Goal: Task Accomplishment & Management: Complete application form

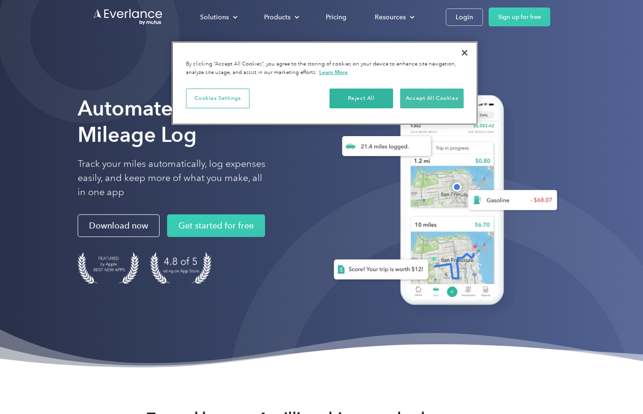
click at [445, 99] on button "Accept All Cookies" at bounding box center [432, 99] width 64 height 20
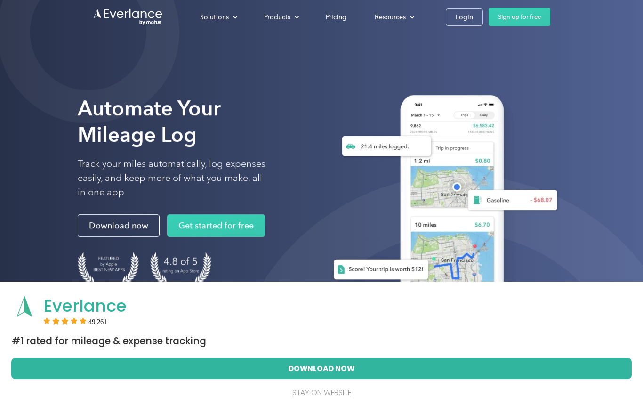
click at [414, 378] on button "Download Now" at bounding box center [321, 368] width 590 height 20
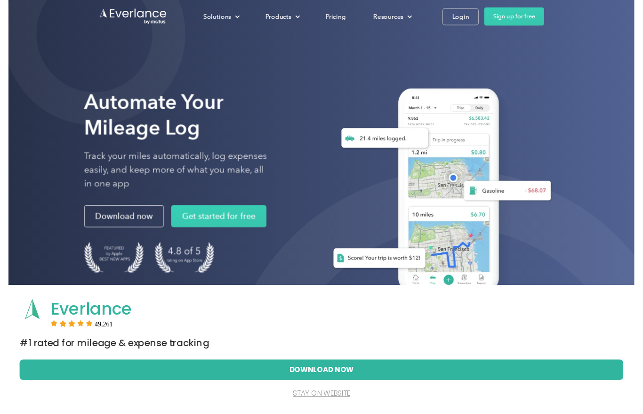
scroll to position [11, 0]
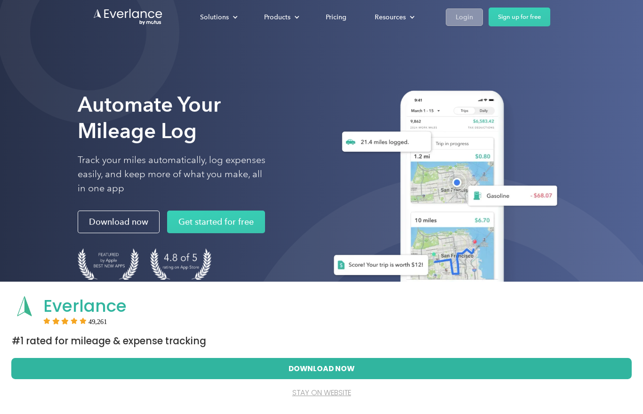
click at [468, 19] on div "Login" at bounding box center [464, 17] width 17 height 12
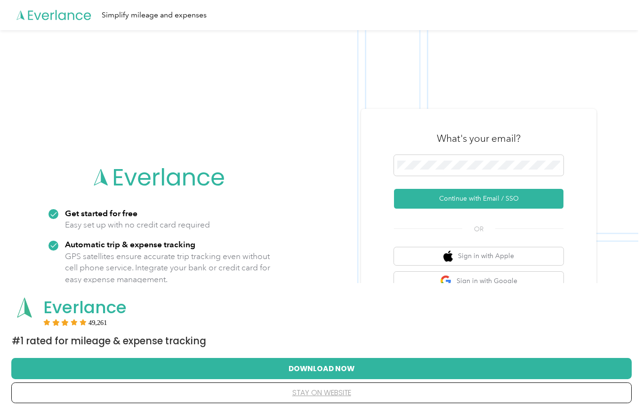
click at [522, 179] on div at bounding box center [478, 167] width 169 height 24
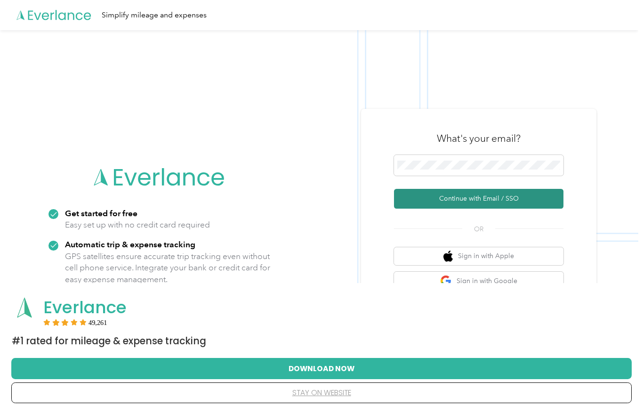
click at [528, 207] on button "Continue with Email / SSO" at bounding box center [478, 199] width 169 height 20
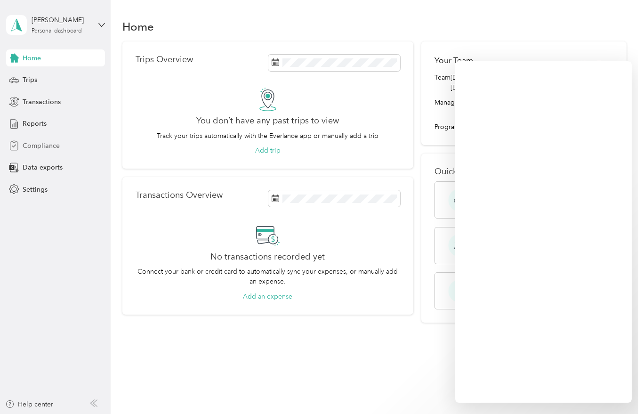
click at [40, 147] on span "Compliance" at bounding box center [41, 146] width 37 height 10
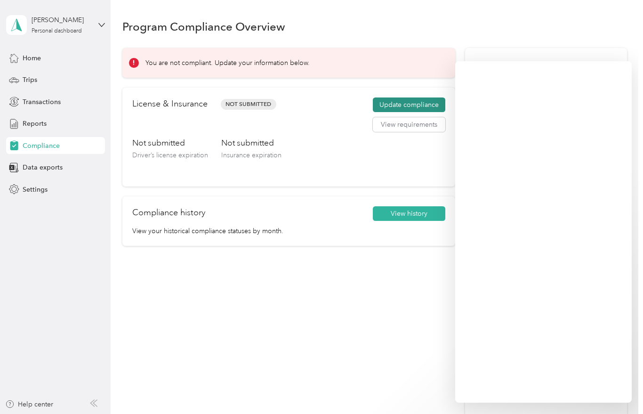
click at [397, 107] on button "Update compliance" at bounding box center [409, 104] width 72 height 15
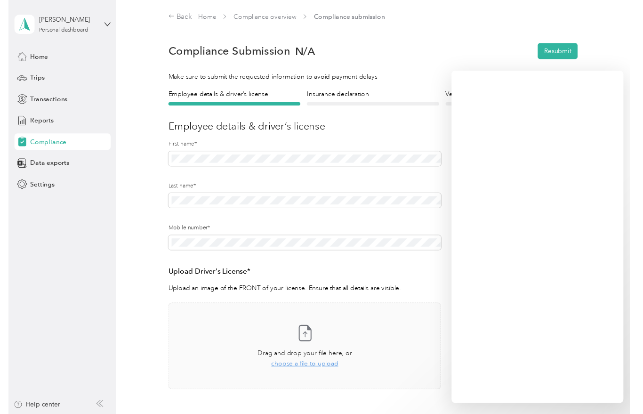
scroll to position [11, 0]
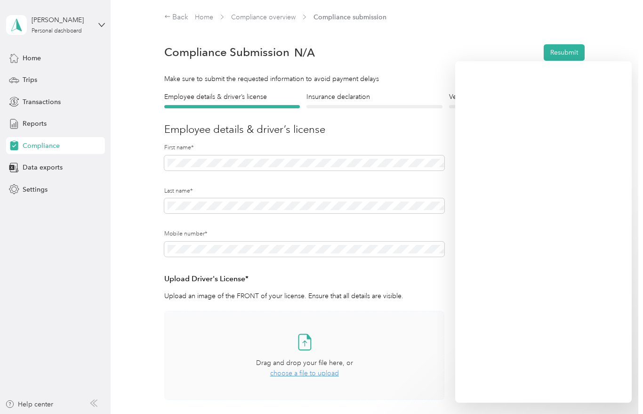
click at [325, 367] on div "Take a photo or choose a photo from your library Drag and drop your file here, …" at bounding box center [304, 355] width 265 height 73
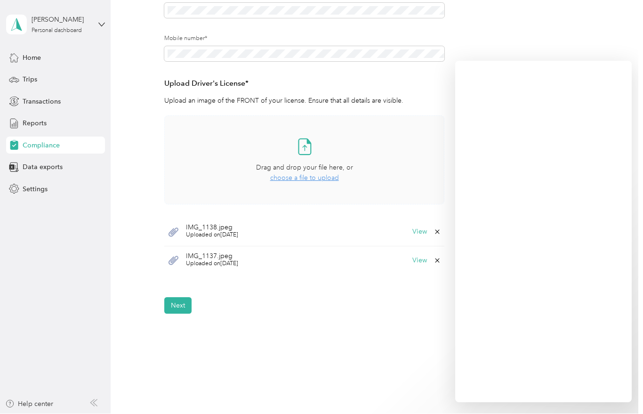
scroll to position [194, 0]
click at [188, 304] on button "Next" at bounding box center [177, 306] width 27 height 16
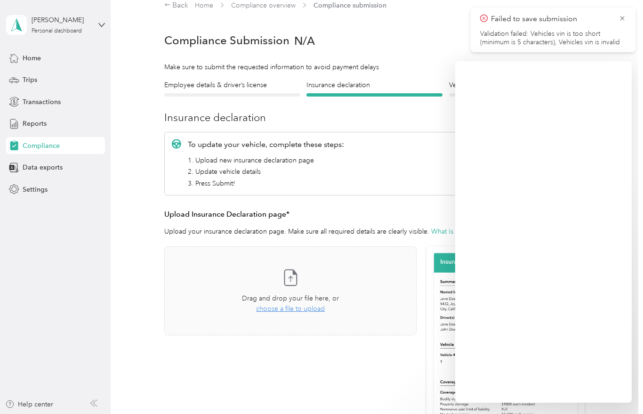
scroll to position [11, 0]
click at [623, 18] on icon at bounding box center [622, 18] width 4 height 4
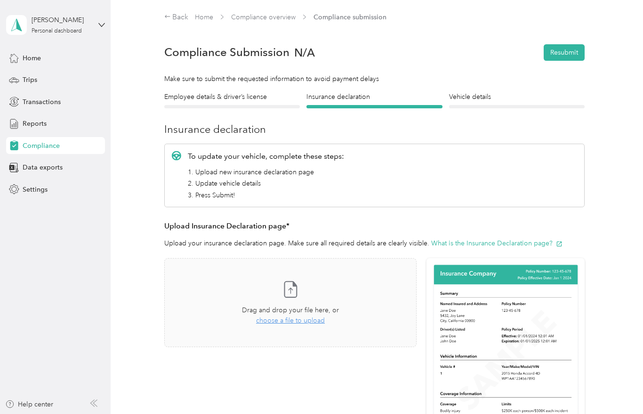
scroll to position [0, 0]
click at [484, 106] on div at bounding box center [517, 106] width 136 height 3
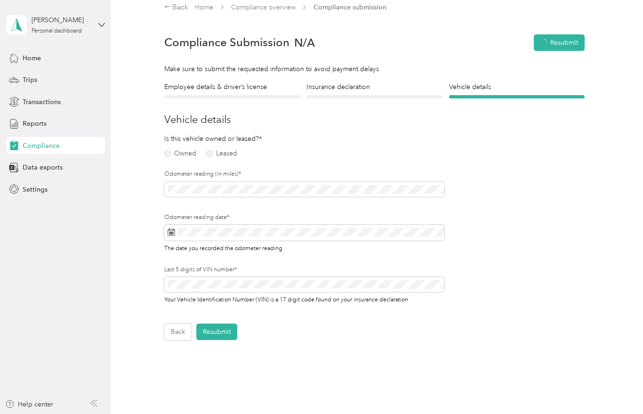
scroll to position [12, 0]
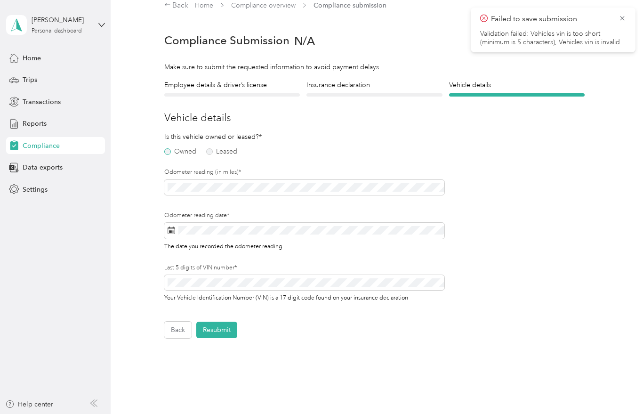
click at [174, 152] on label "Owned" at bounding box center [180, 151] width 32 height 7
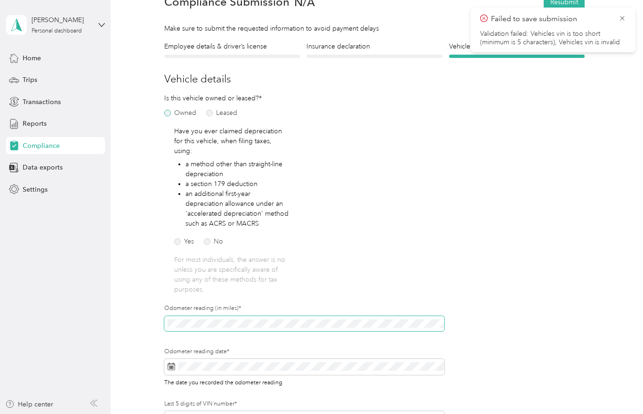
scroll to position [50, 0]
click at [218, 238] on label "No" at bounding box center [213, 241] width 19 height 7
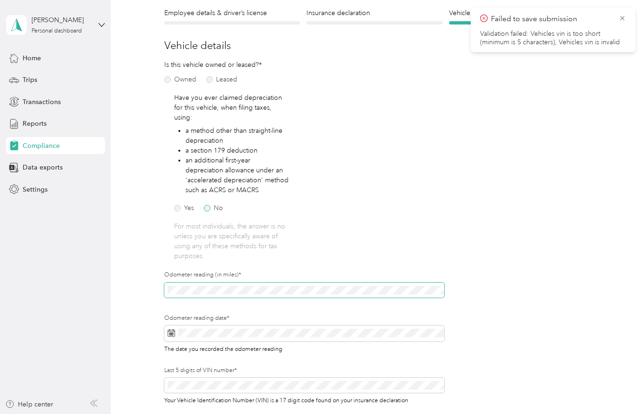
scroll to position [124, 0]
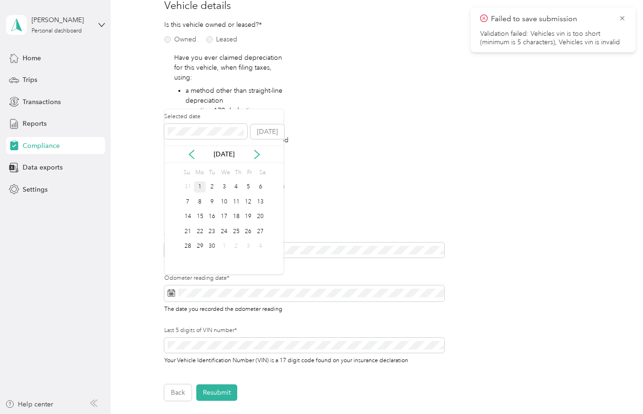
click at [201, 186] on div "1" at bounding box center [200, 187] width 12 height 12
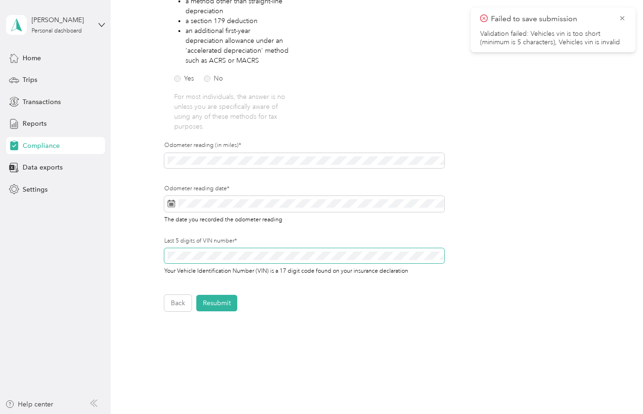
scroll to position [213, 0]
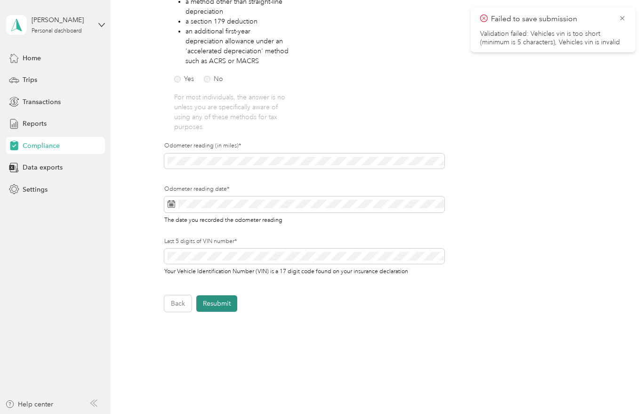
click at [225, 299] on button "Resubmit" at bounding box center [216, 303] width 41 height 16
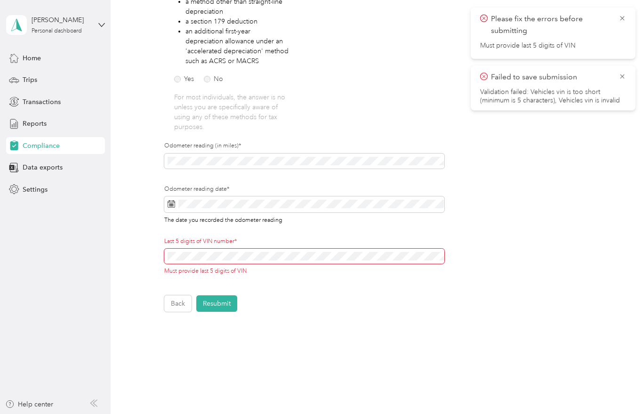
click at [166, 249] on span at bounding box center [304, 256] width 281 height 15
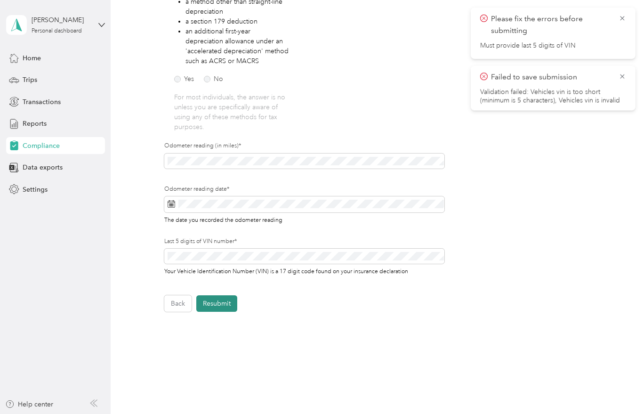
click at [225, 295] on button "Resubmit" at bounding box center [216, 303] width 41 height 16
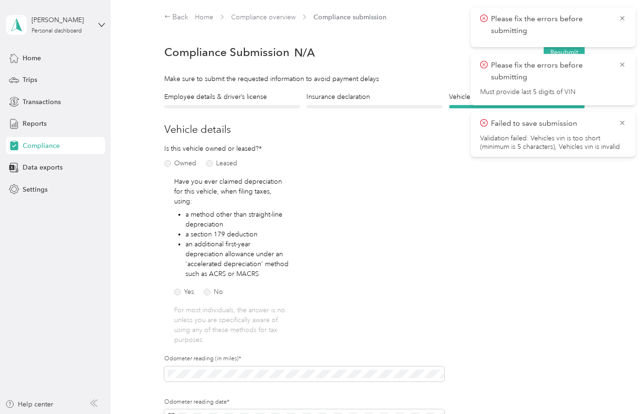
scroll to position [0, 0]
click at [331, 95] on h4 "Insurance declaration" at bounding box center [374, 97] width 136 height 10
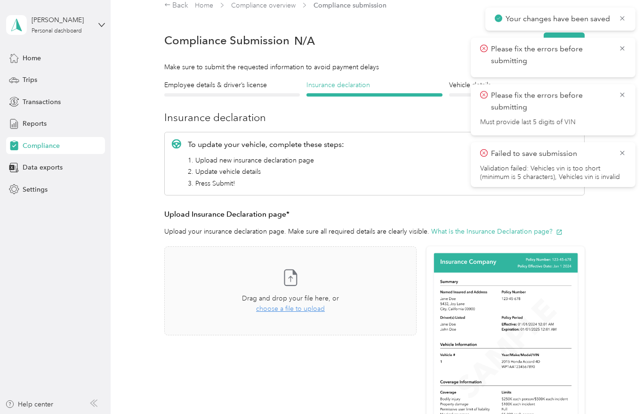
scroll to position [12, 0]
click at [242, 93] on div at bounding box center [232, 94] width 136 height 3
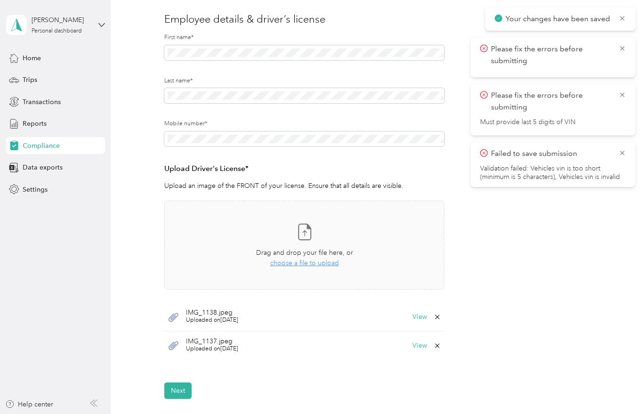
scroll to position [110, 0]
click at [626, 154] on icon at bounding box center [623, 153] width 8 height 8
click at [623, 96] on icon at bounding box center [622, 95] width 4 height 4
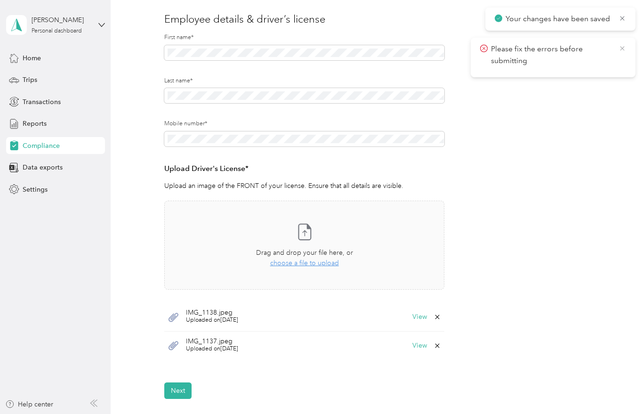
click at [624, 51] on icon at bounding box center [623, 48] width 8 height 8
click at [623, 21] on icon at bounding box center [623, 18] width 8 height 8
click at [220, 320] on span "Uploaded on 9/1/2025" at bounding box center [212, 320] width 52 height 8
click at [424, 318] on button "View" at bounding box center [419, 317] width 15 height 7
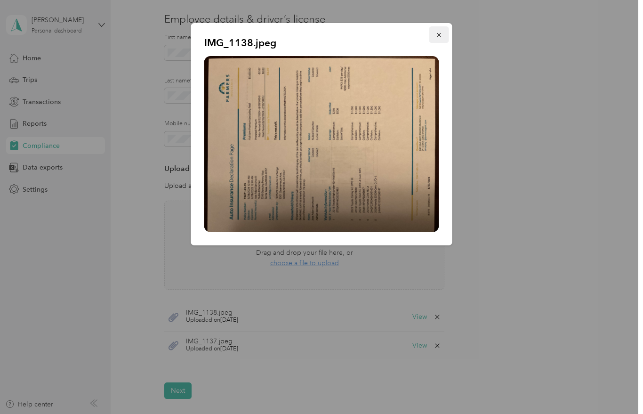
click at [441, 41] on button "button" at bounding box center [439, 34] width 20 height 16
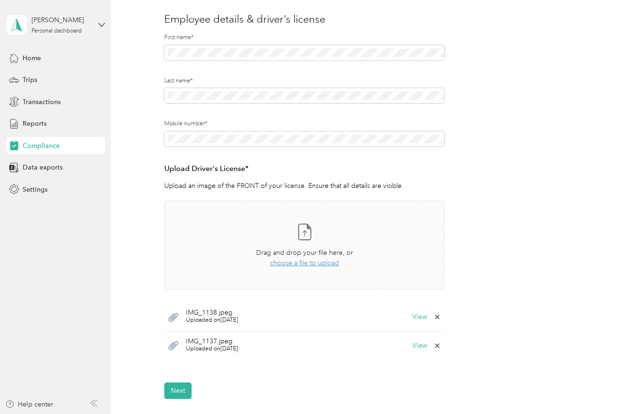
click at [441, 318] on icon at bounding box center [438, 317] width 8 height 8
click at [424, 322] on button "Yes" at bounding box center [417, 322] width 18 height 15
click at [220, 320] on span "Uploaded on 9/1/2025" at bounding box center [212, 320] width 52 height 8
click at [236, 321] on span "Uploaded on 9/1/2025" at bounding box center [212, 320] width 52 height 8
click at [232, 319] on span "Uploaded on 9/1/2025" at bounding box center [212, 320] width 52 height 8
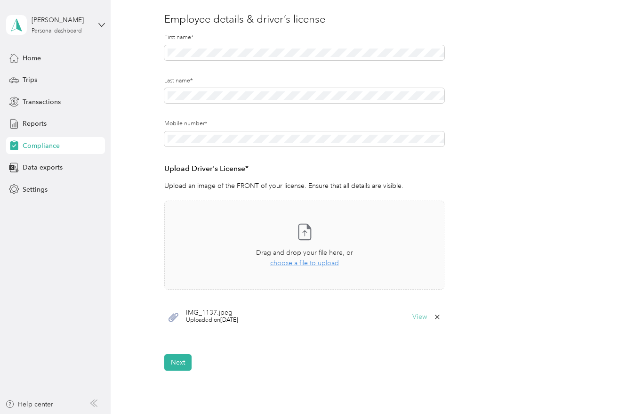
click at [427, 319] on button "View" at bounding box center [419, 317] width 15 height 7
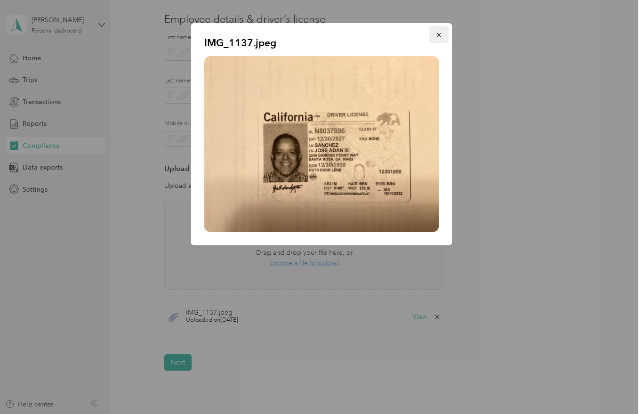
click at [443, 38] on button "button" at bounding box center [439, 34] width 20 height 16
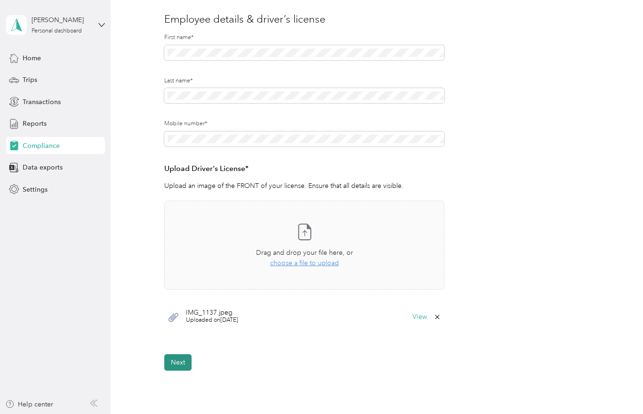
click at [186, 365] on button "Next" at bounding box center [177, 362] width 27 height 16
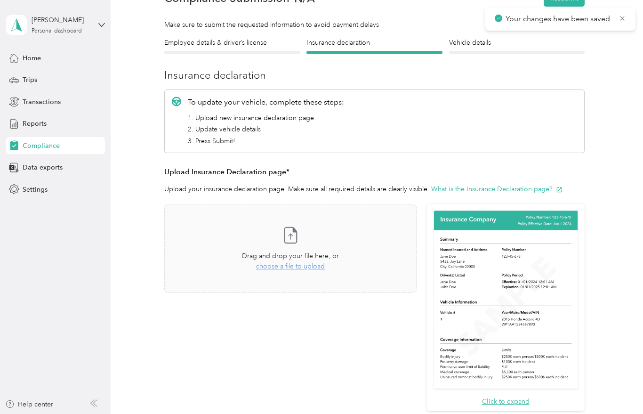
scroll to position [54, 0]
click at [322, 268] on span "choose a file to upload" at bounding box center [290, 266] width 69 height 8
click at [399, 323] on button "View" at bounding box center [392, 320] width 15 height 7
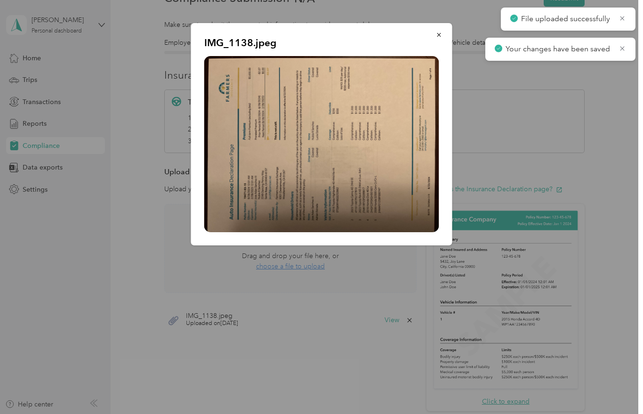
click at [632, 50] on div "Your changes have been saved" at bounding box center [560, 49] width 150 height 23
click at [626, 18] on icon at bounding box center [623, 18] width 8 height 8
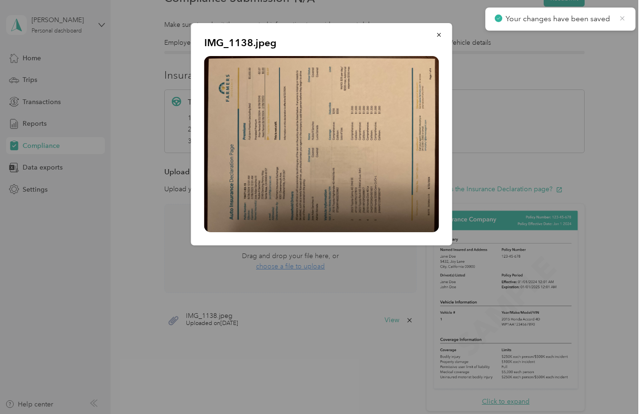
click at [624, 19] on icon at bounding box center [623, 18] width 8 height 8
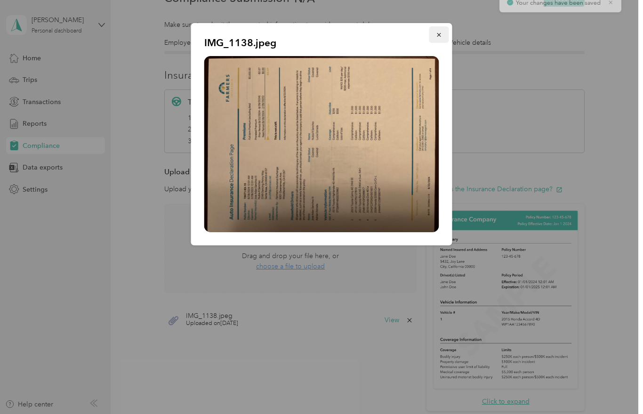
click at [436, 39] on button "button" at bounding box center [439, 34] width 20 height 16
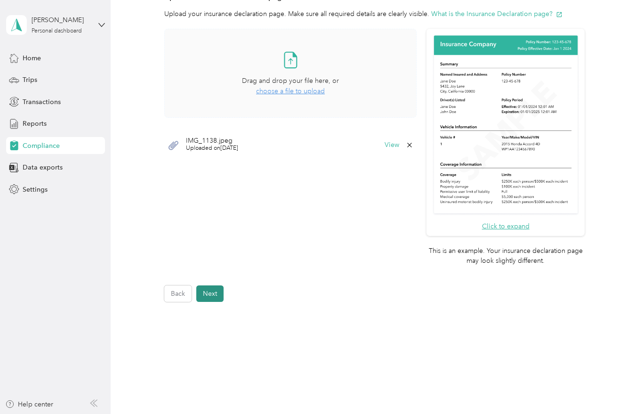
click at [214, 285] on button "Next" at bounding box center [209, 293] width 27 height 16
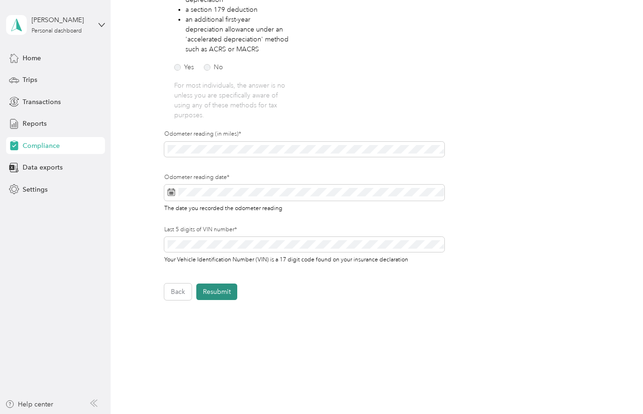
click at [223, 284] on button "Resubmit" at bounding box center [216, 291] width 41 height 16
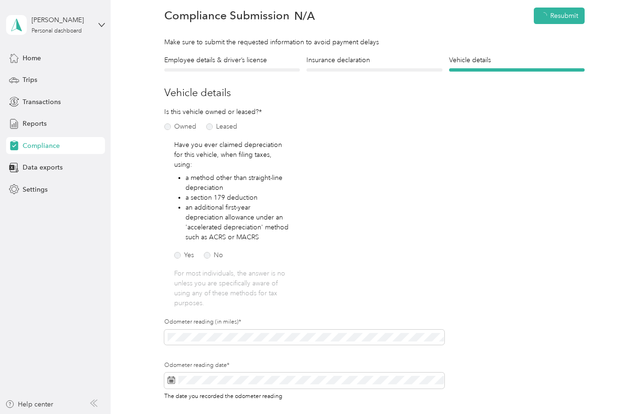
scroll to position [11, 0]
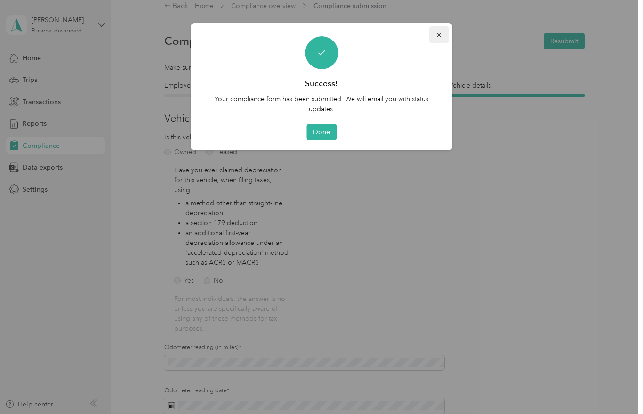
click at [443, 36] on button "button" at bounding box center [439, 34] width 20 height 16
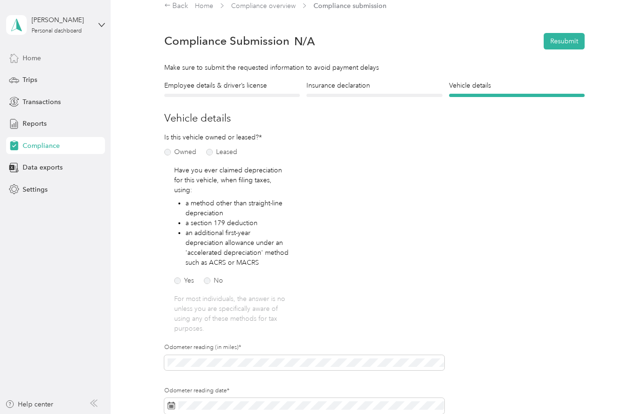
click at [36, 60] on span "Home" at bounding box center [32, 58] width 18 height 10
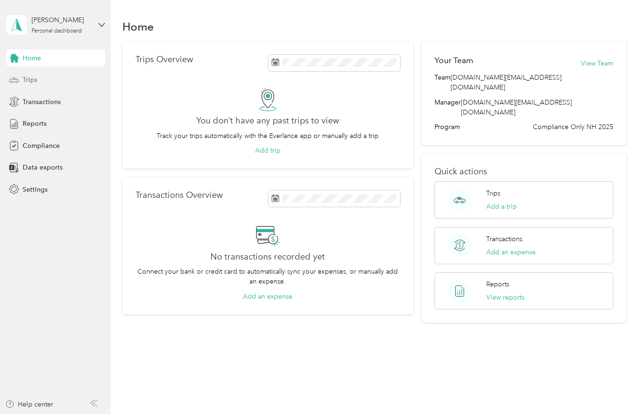
click at [35, 88] on div "Trips" at bounding box center [55, 80] width 99 height 17
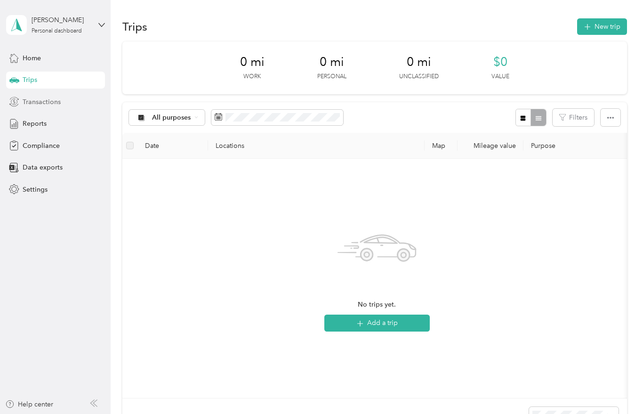
click at [51, 105] on span "Transactions" at bounding box center [42, 102] width 38 height 10
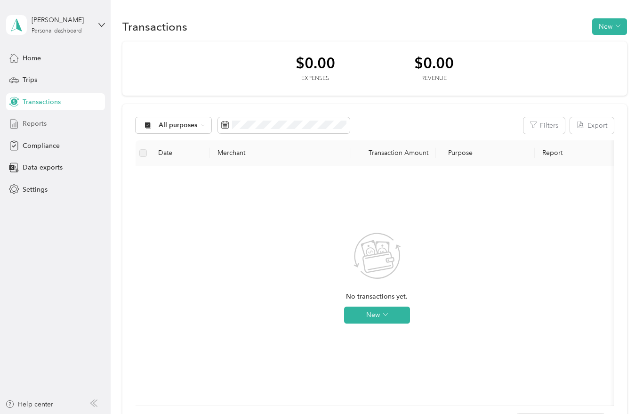
click at [37, 131] on div "Reports" at bounding box center [55, 123] width 99 height 17
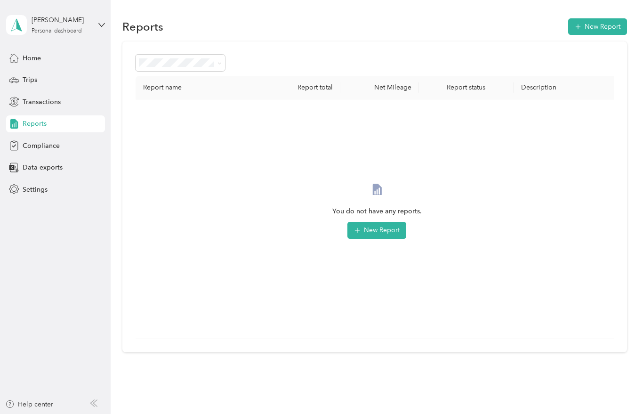
click at [55, 234] on aside "Jose Sanchez Personal dashboard Home Trips Transactions Reports Compliance Data…" at bounding box center [55, 207] width 111 height 414
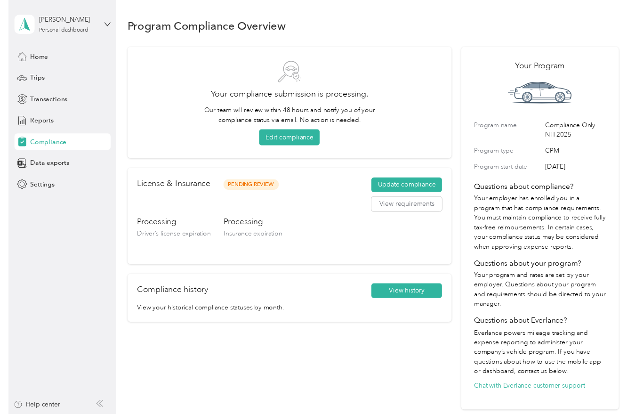
scroll to position [11, 0]
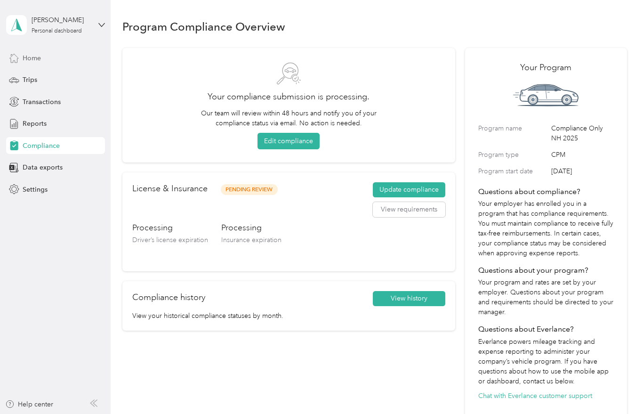
click at [25, 53] on span "Home" at bounding box center [32, 58] width 18 height 10
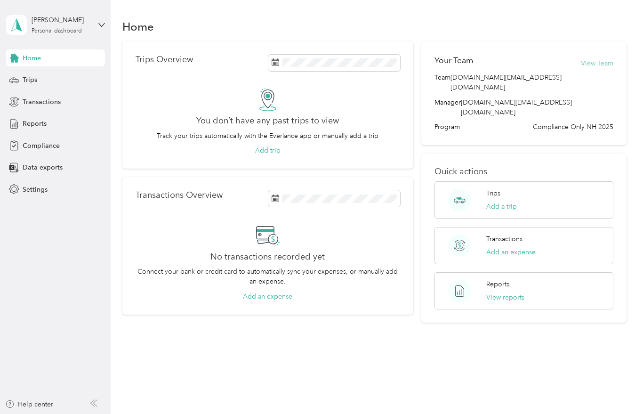
click at [611, 58] on button "View Team" at bounding box center [597, 63] width 32 height 10
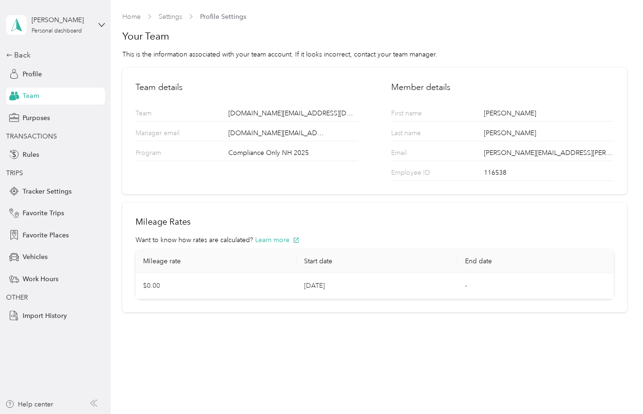
click at [2, 37] on aside "[PERSON_NAME] Personal dashboard Back Profile Team Purposes TRANSACTIONS Rules …" at bounding box center [55, 207] width 111 height 414
click at [14, 49] on div "Back" at bounding box center [53, 54] width 94 height 11
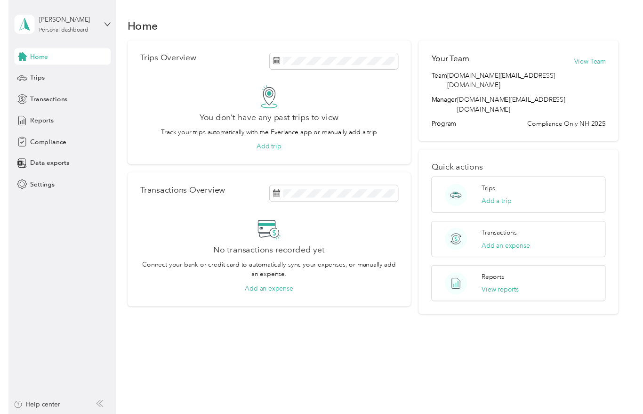
scroll to position [11, 0]
